Goal: Task Accomplishment & Management: Complete application form

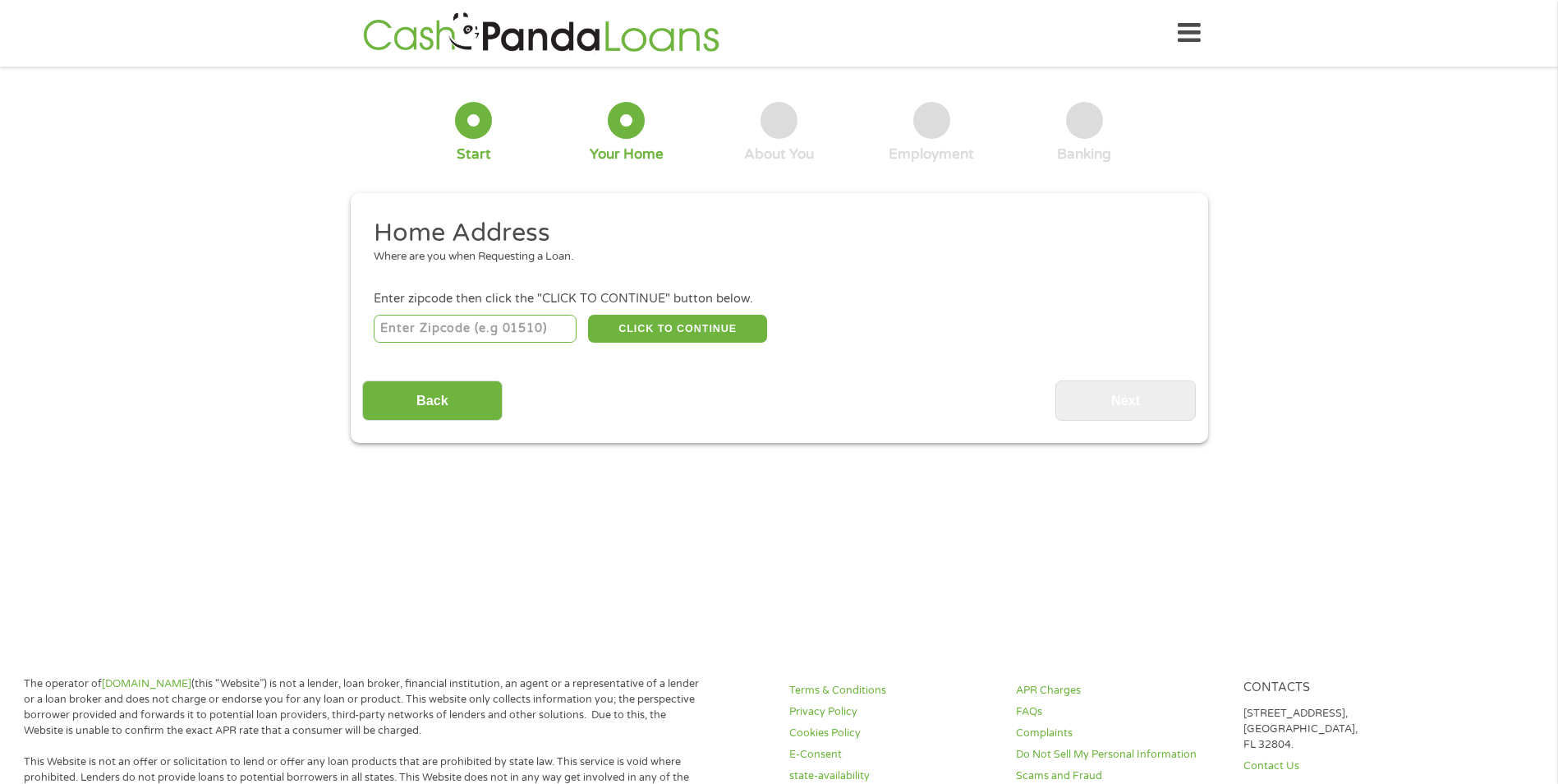
click at [528, 325] on input "number" at bounding box center [474, 329] width 203 height 28
click at [903, 301] on div "Enter zipcode then click the "CLICK TO CONTINUE" button below." at bounding box center [779, 299] width 810 height 18
click at [509, 327] on input "number" at bounding box center [474, 329] width 203 height 28
type input "21703"
click at [774, 526] on main "1 Start 2 Your Home 3 About You 4 Employment 5 Banking 6 This field is hidden w…" at bounding box center [779, 356] width 1558 height 554
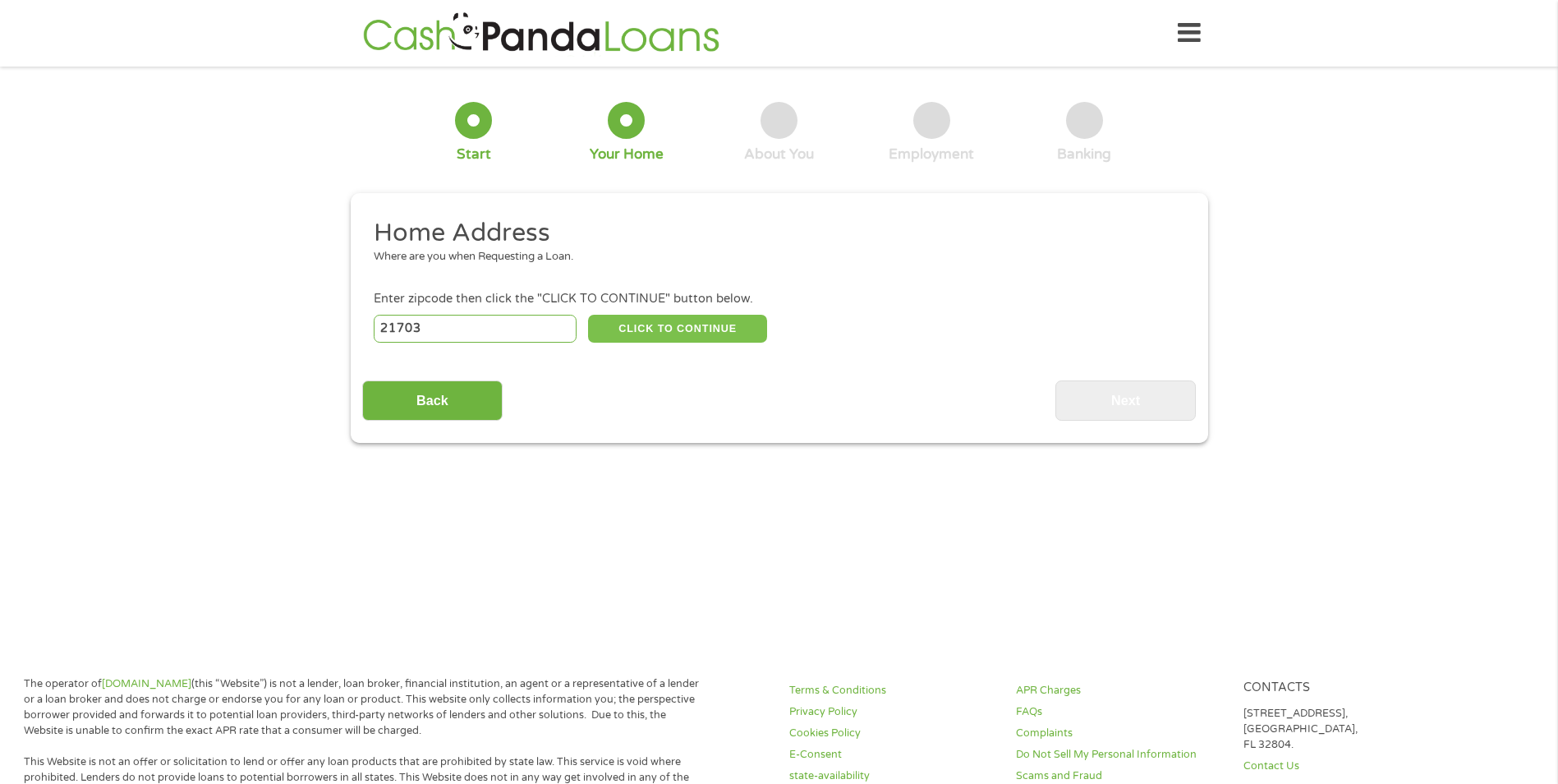
click at [702, 330] on button "CLICK TO CONTINUE" at bounding box center [678, 329] width 179 height 28
type input "21703"
type input "[PERSON_NAME]"
select select "[US_STATE]"
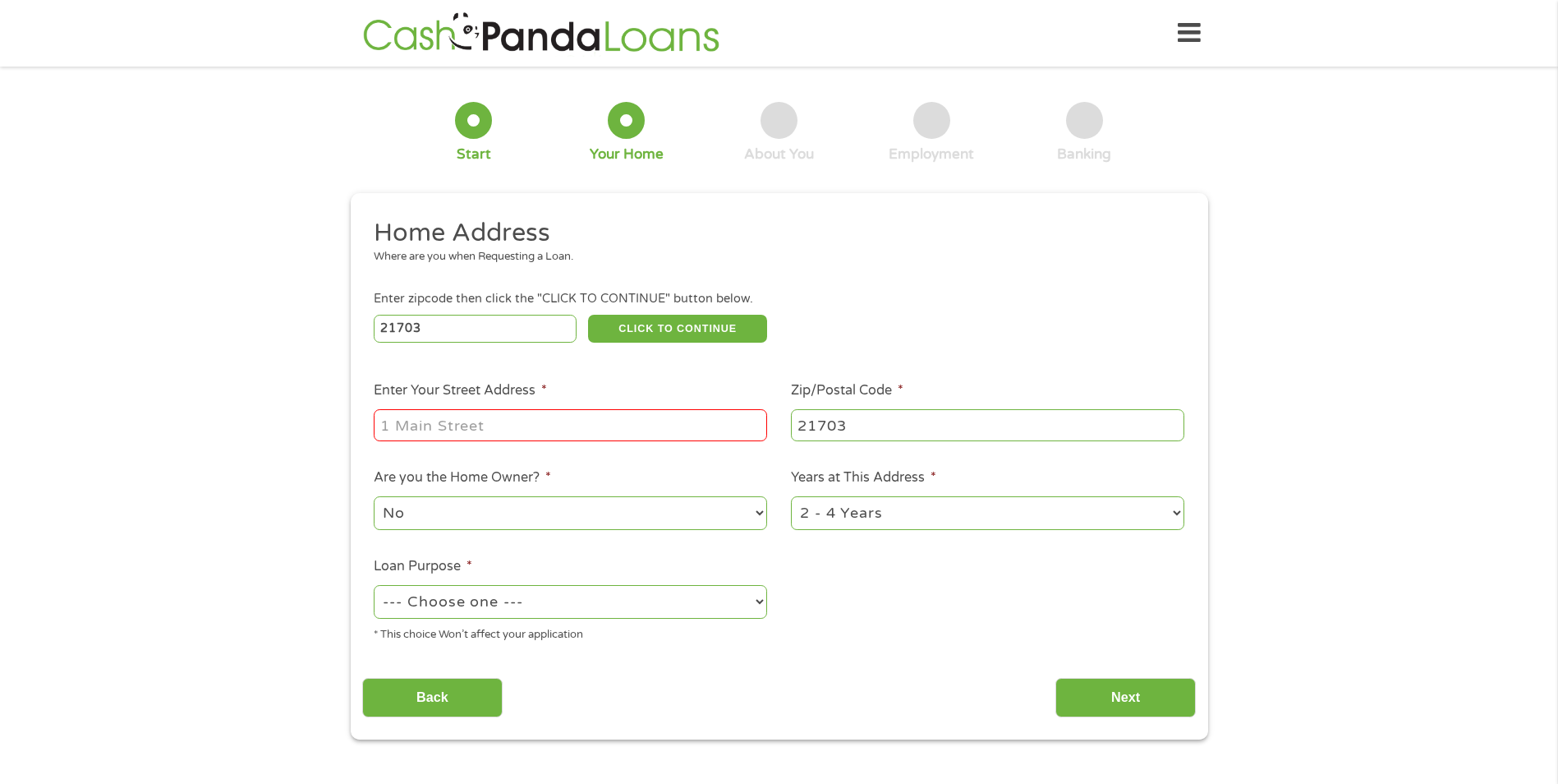
click at [558, 421] on input "Enter Your Street Address *" at bounding box center [570, 424] width 394 height 31
type input "[STREET_ADDRESS]"
click at [957, 304] on div "Enter zipcode then click the "CLICK TO CONTINUE" button below." at bounding box center [779, 299] width 810 height 18
click at [985, 508] on select "1 Year or less 1 - 2 Years 2 - 4 Years Over 4 Years" at bounding box center [988, 513] width 394 height 34
select select "24months"
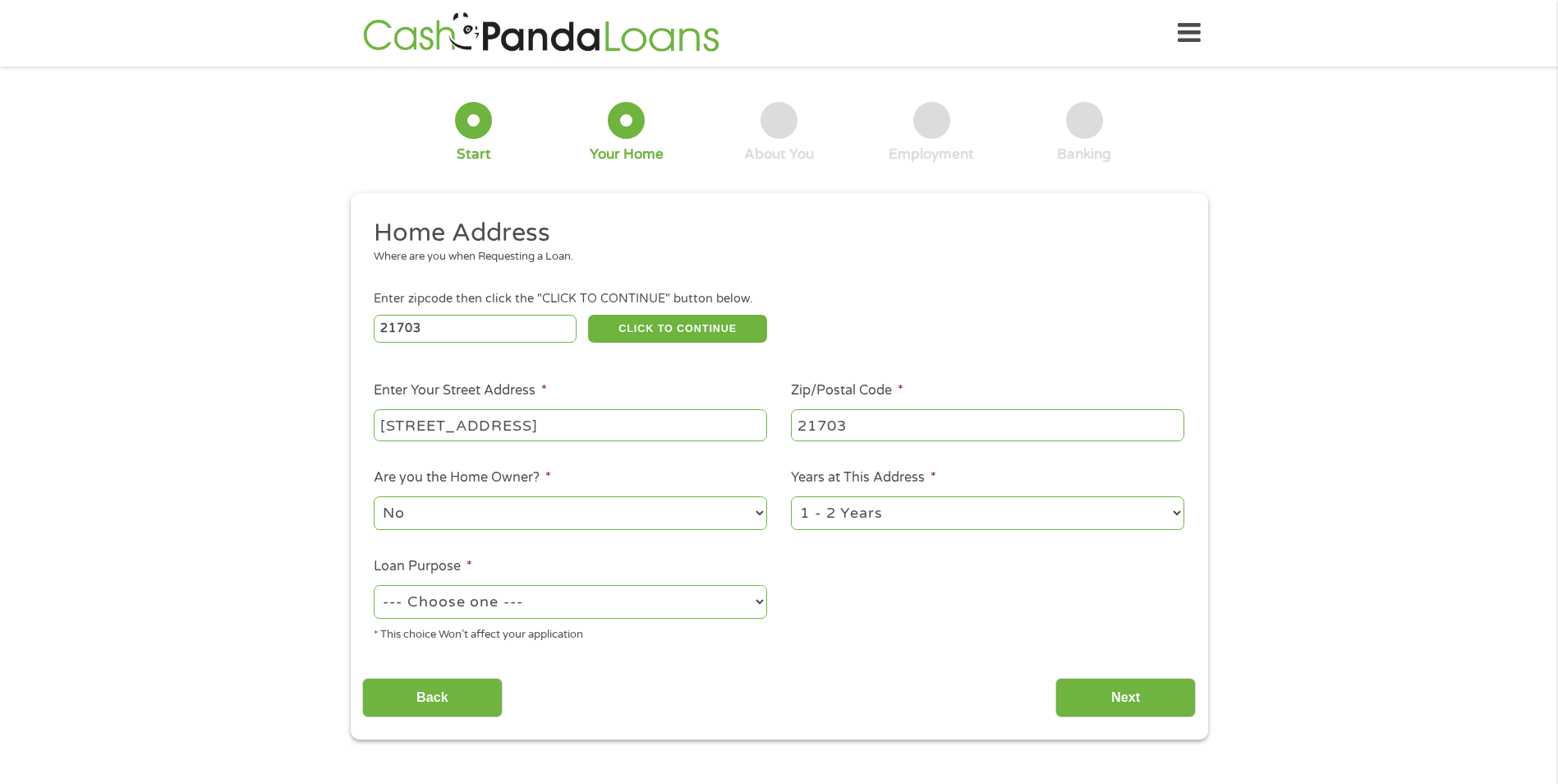
click at [791, 497] on select "1 Year or less 1 - 2 Years 2 - 4 Years Over 4 Years" at bounding box center [988, 513] width 394 height 34
click at [600, 609] on select "--- Choose one --- Pay Bills Debt Consolidation Home Improvement Major Purchase…" at bounding box center [570, 602] width 394 height 34
select select "shorttermcash"
click at [373, 585] on select "--- Choose one --- Pay Bills Debt Consolidation Home Improvement Major Purchase…" at bounding box center [570, 602] width 394 height 34
click at [1097, 692] on input "Next" at bounding box center [1126, 697] width 140 height 40
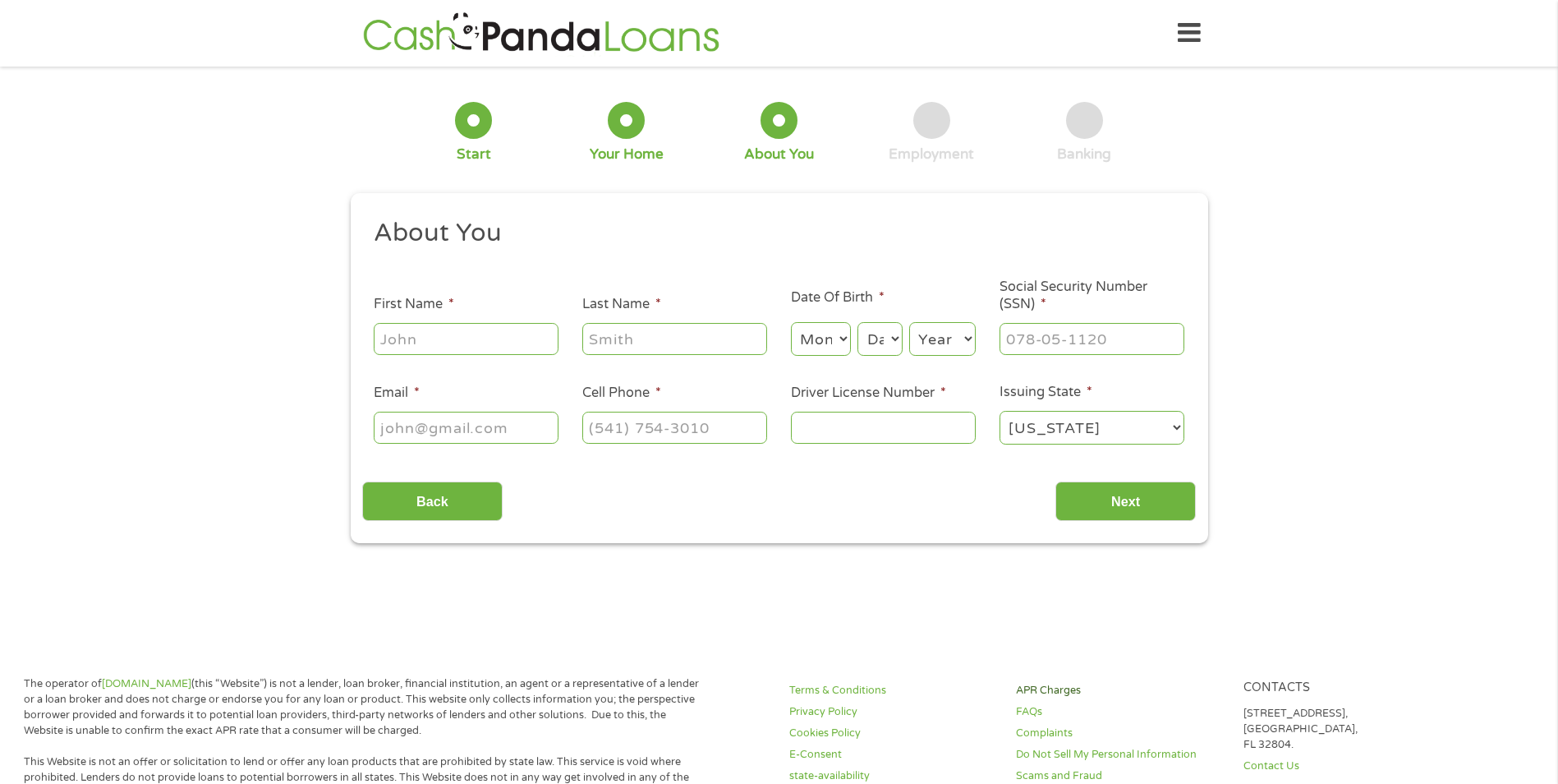
scroll to position [7, 7]
click at [461, 334] on input "First Name *" at bounding box center [466, 338] width 185 height 31
type input "Grace"
type input "Kaufa"
select select "2"
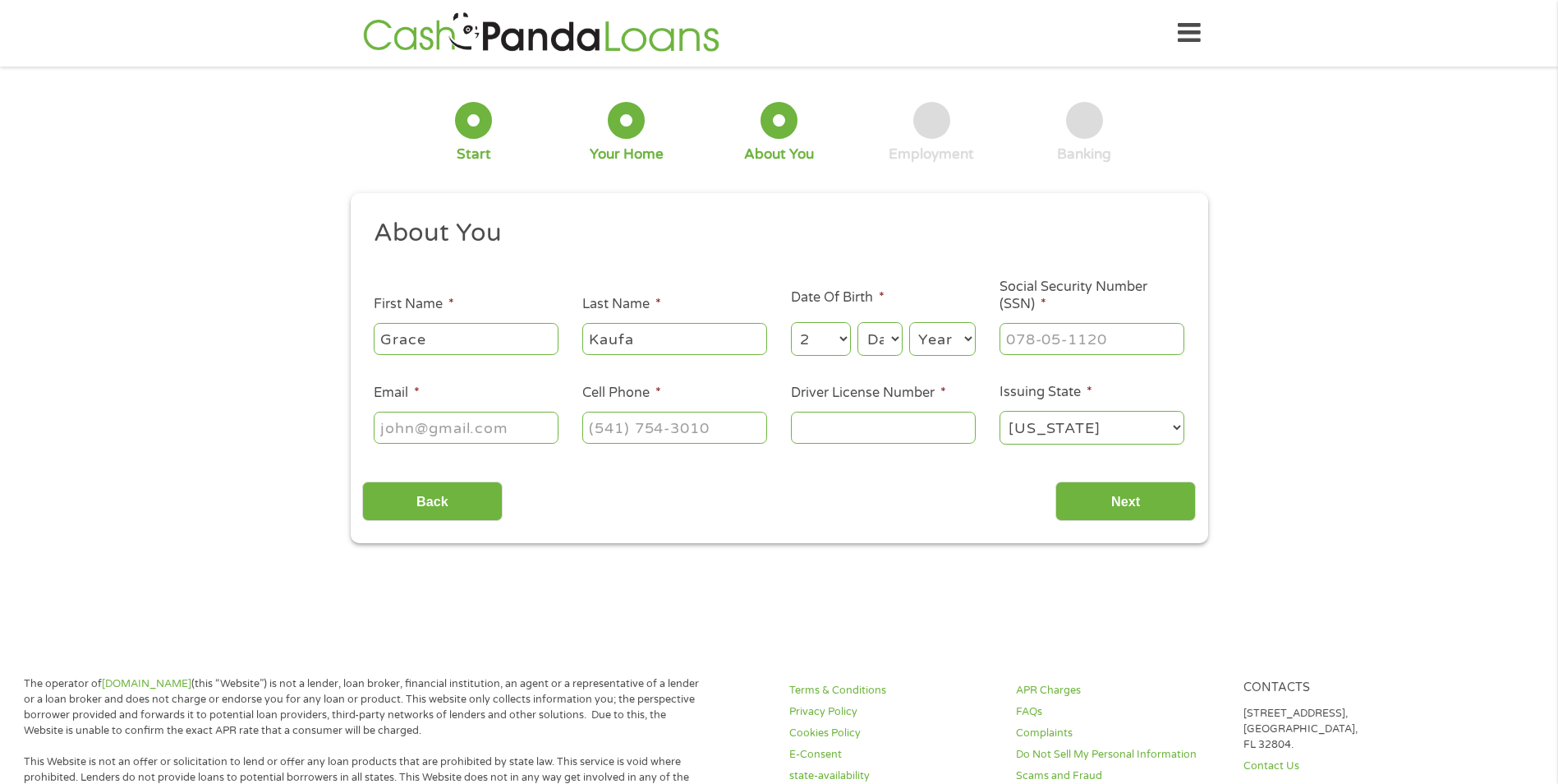
select select "6"
select select "1972"
type input "[EMAIL_ADDRESS][DOMAIN_NAME]"
type input "[PHONE_NUMBER]"
click at [859, 421] on input "Driver License Number *" at bounding box center [883, 427] width 185 height 31
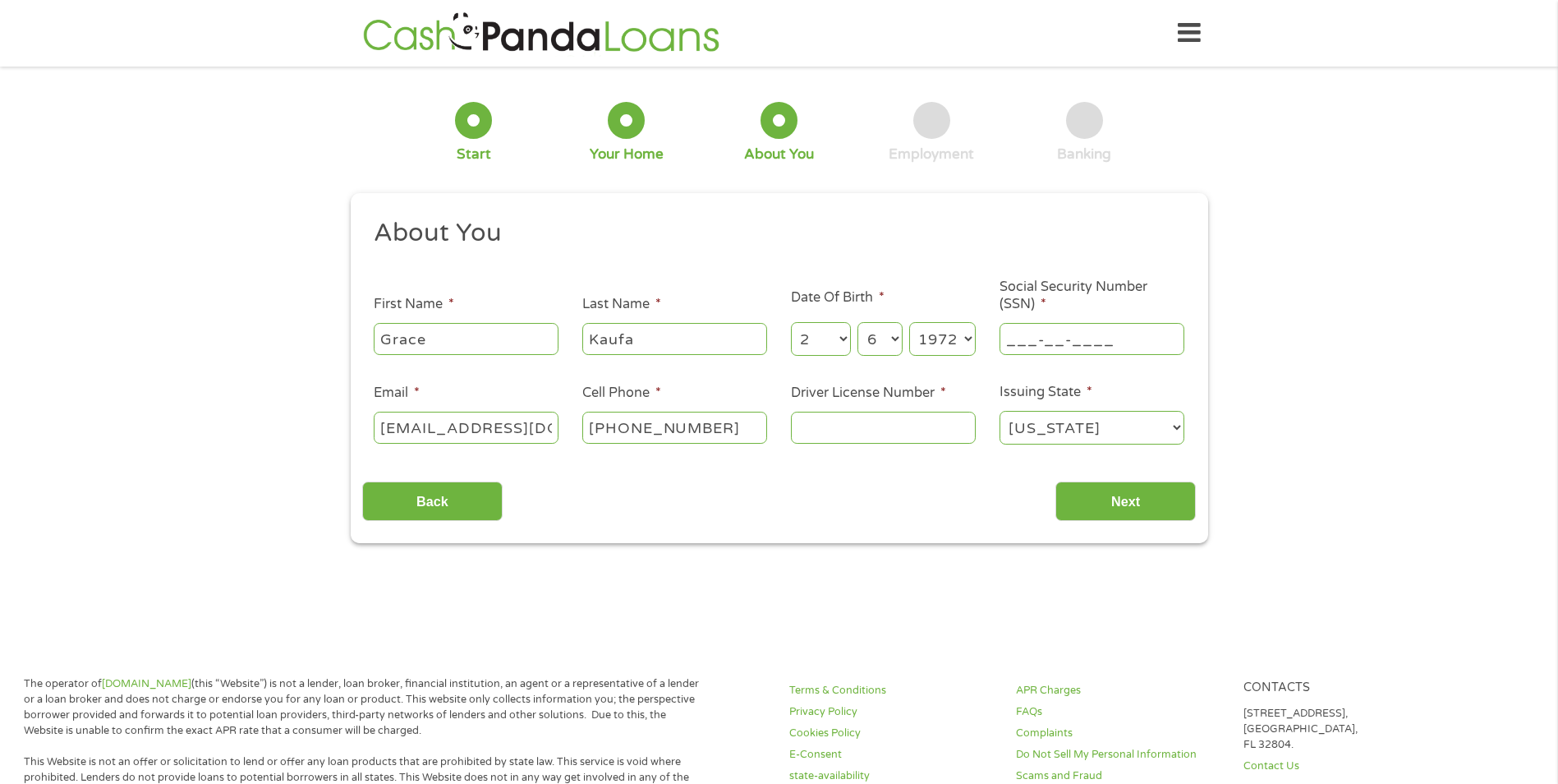
click at [1032, 334] on input "___-__-____" at bounding box center [1092, 338] width 185 height 31
type input "___-81-0966"
click at [887, 421] on input "Driver License Number *" at bounding box center [883, 427] width 185 height 31
type input "10272898453"
click at [1127, 501] on input "Next" at bounding box center [1126, 501] width 140 height 40
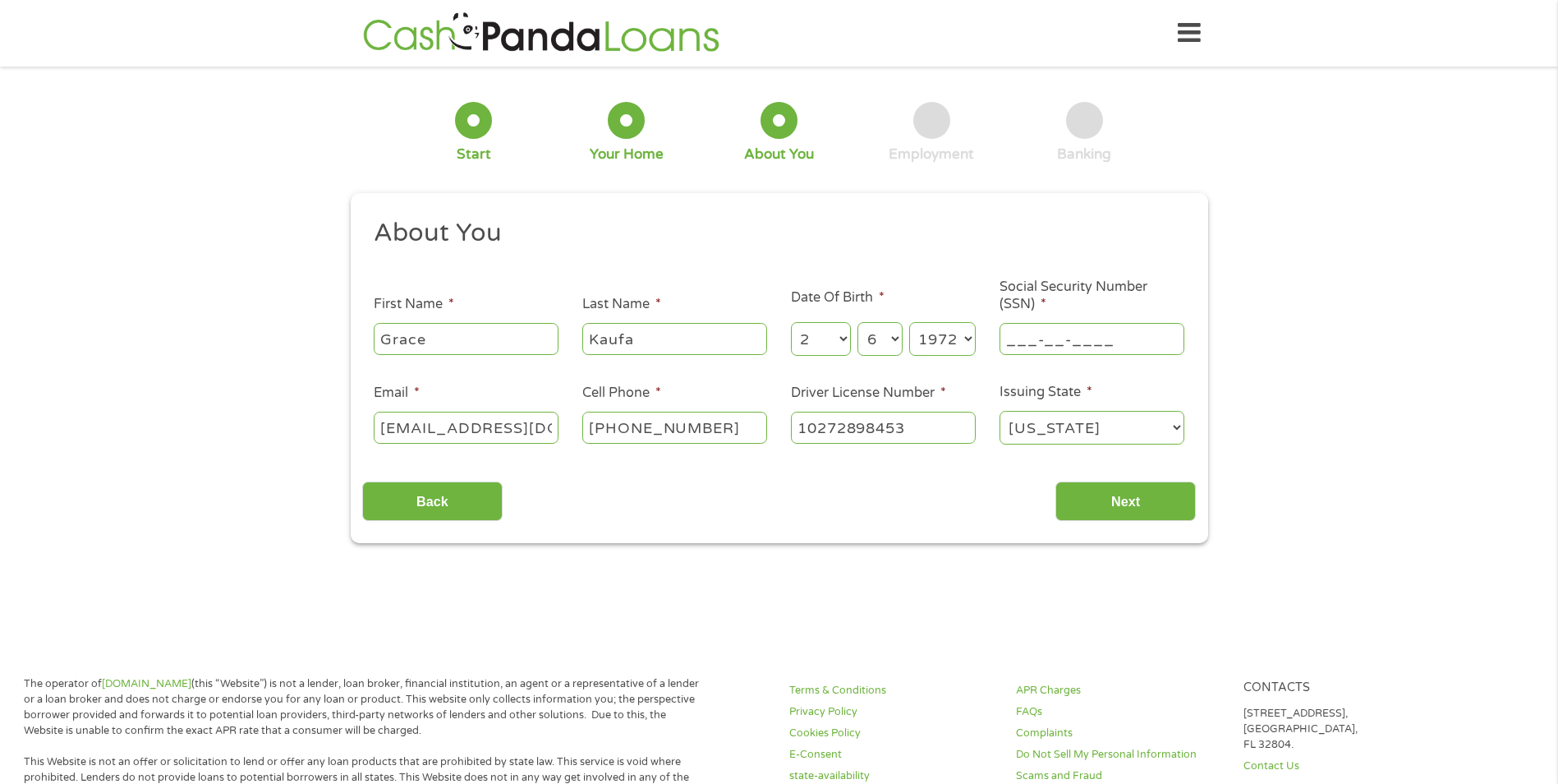
click at [1058, 343] on input "___-__-____" at bounding box center [1092, 338] width 185 height 31
type input "810-96-6802"
click at [1100, 503] on input "Next" at bounding box center [1126, 501] width 140 height 40
click at [1130, 490] on input "Next" at bounding box center [1126, 501] width 140 height 40
click at [1143, 423] on select "[US_STATE] [US_STATE] [US_STATE] [US_STATE] [US_STATE] [US_STATE] [US_STATE] [U…" at bounding box center [1092, 427] width 185 height 34
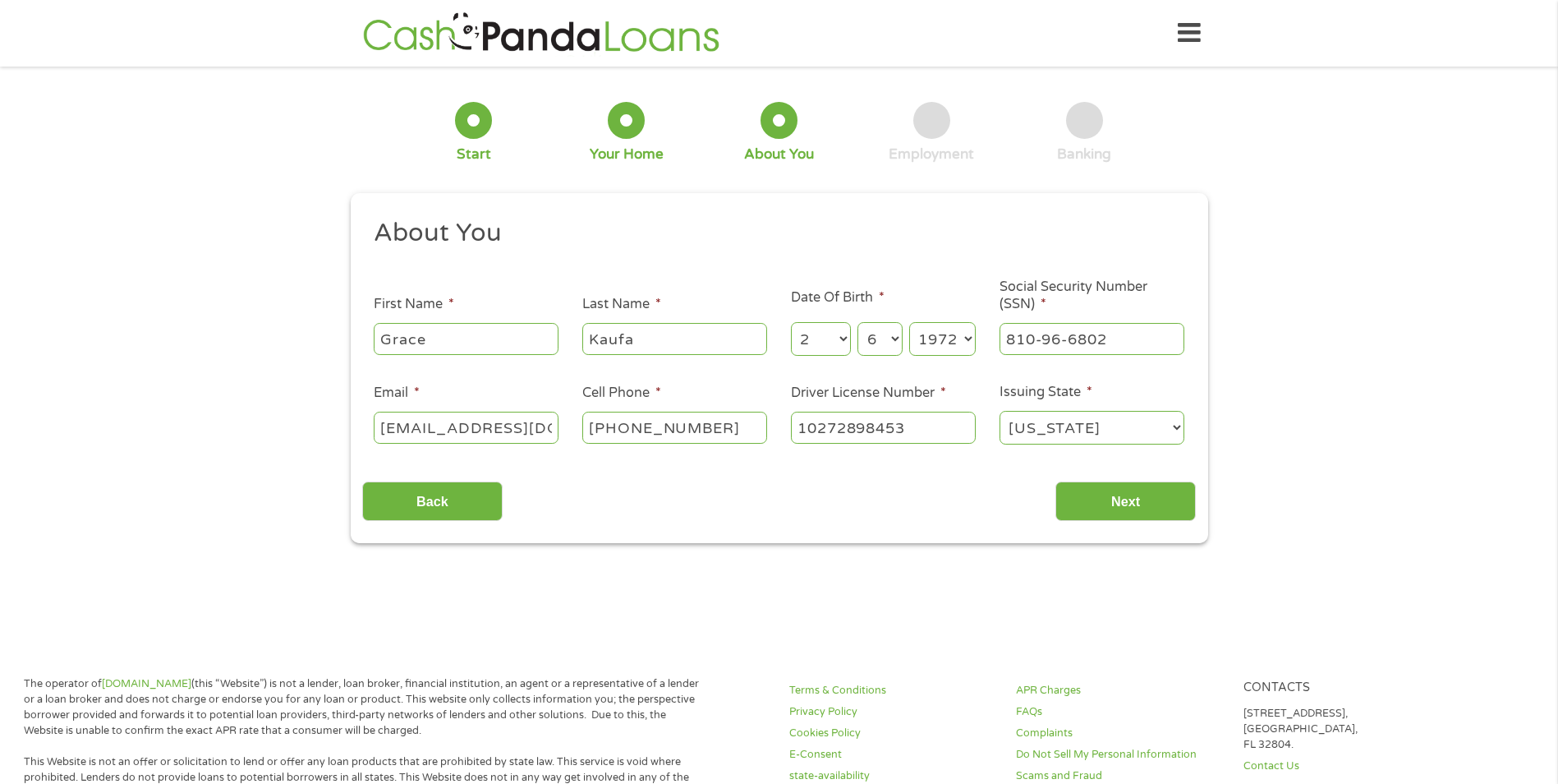
click at [1000, 411] on select "[US_STATE] [US_STATE] [US_STATE] [US_STATE] [US_STATE] [US_STATE] [US_STATE] [U…" at bounding box center [1092, 427] width 185 height 34
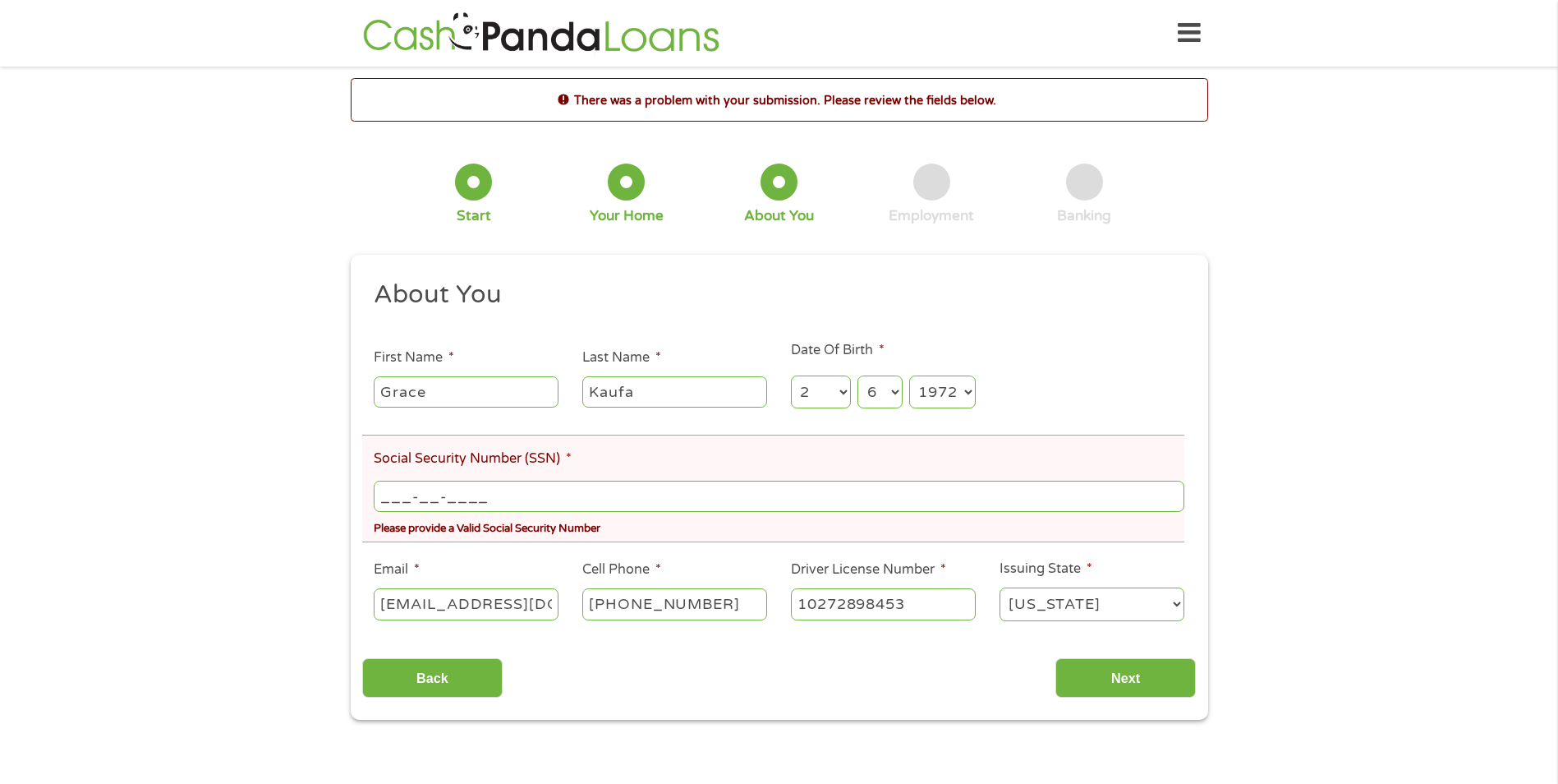
click at [607, 499] on input "___-__-____" at bounding box center [779, 496] width 810 height 31
type input "810-96-6802"
click at [1312, 515] on div "There was a problem with your submission. Please review the fields below. 1 Sta…" at bounding box center [779, 399] width 1558 height 641
click at [1122, 679] on input "Next" at bounding box center [1126, 678] width 140 height 40
click at [1125, 676] on input "Next" at bounding box center [1126, 678] width 140 height 40
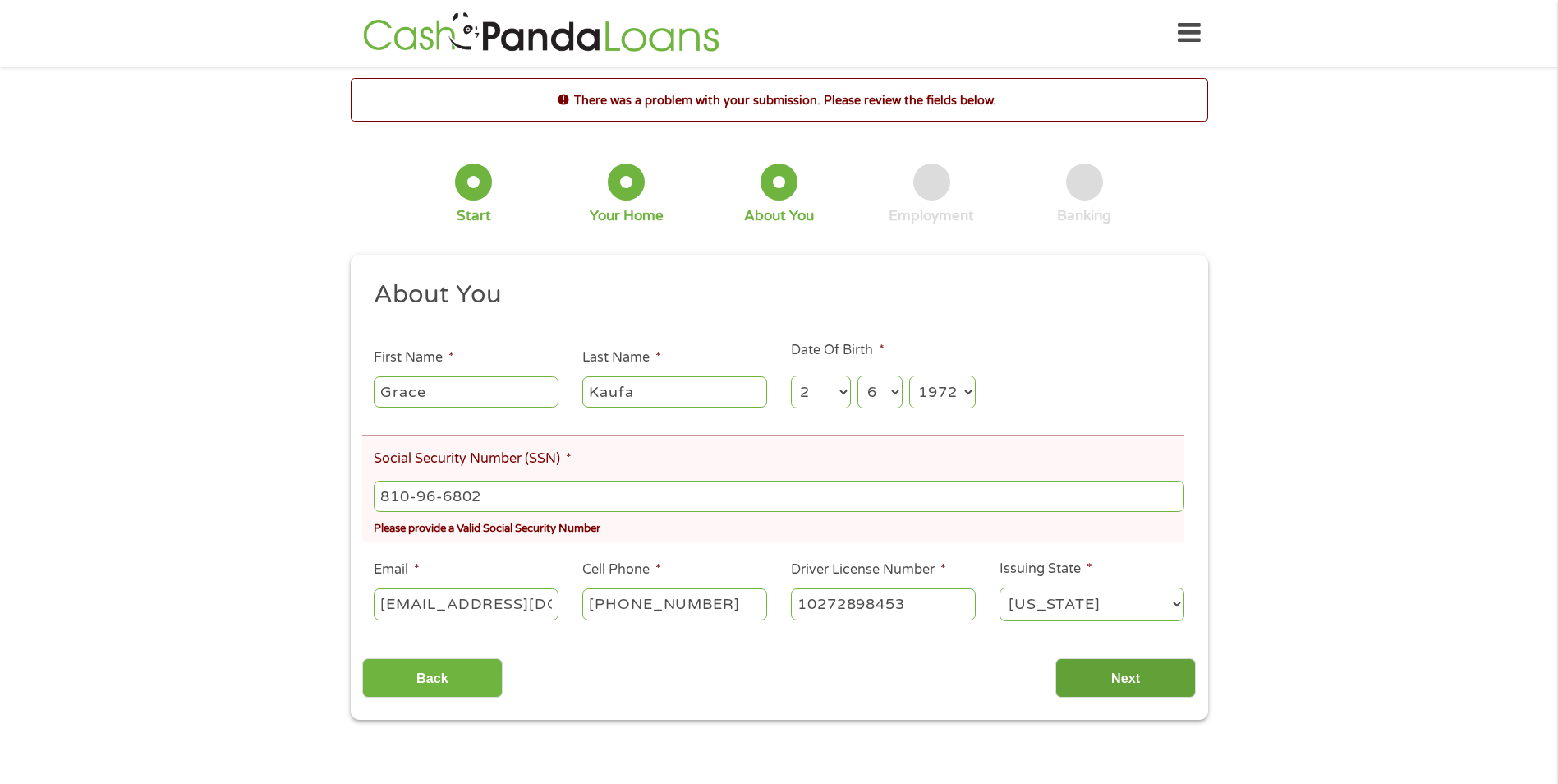
click at [1124, 676] on input "Next" at bounding box center [1126, 678] width 140 height 40
click at [1124, 677] on input "Next" at bounding box center [1126, 678] width 140 height 40
click at [1123, 677] on input "Next" at bounding box center [1126, 678] width 140 height 40
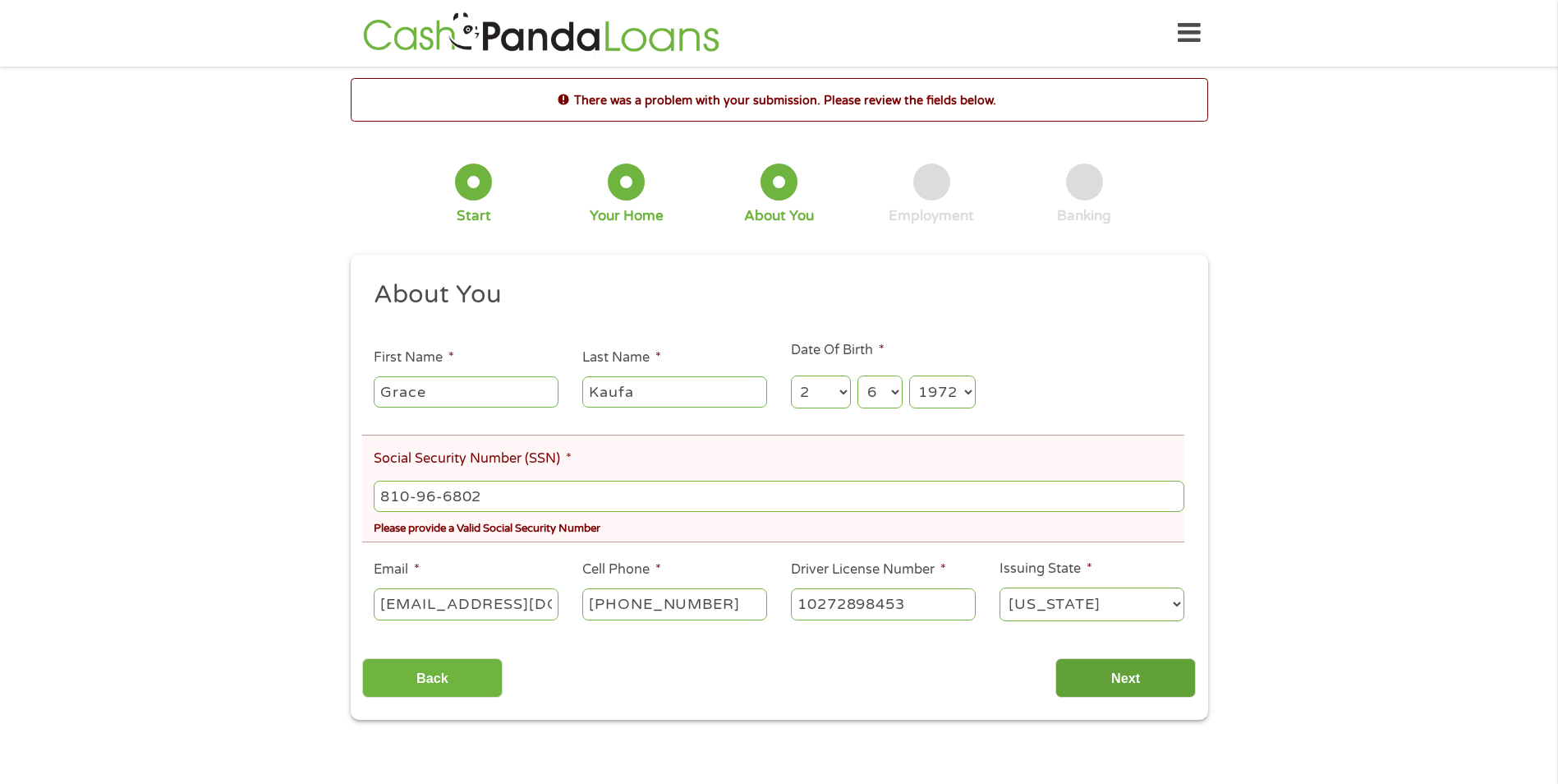
click at [1123, 677] on input "Next" at bounding box center [1126, 678] width 140 height 40
click at [1123, 678] on input "Next" at bounding box center [1126, 678] width 140 height 40
click at [1104, 677] on input "Next" at bounding box center [1126, 678] width 140 height 40
